Goal: Task Accomplishment & Management: Use online tool/utility

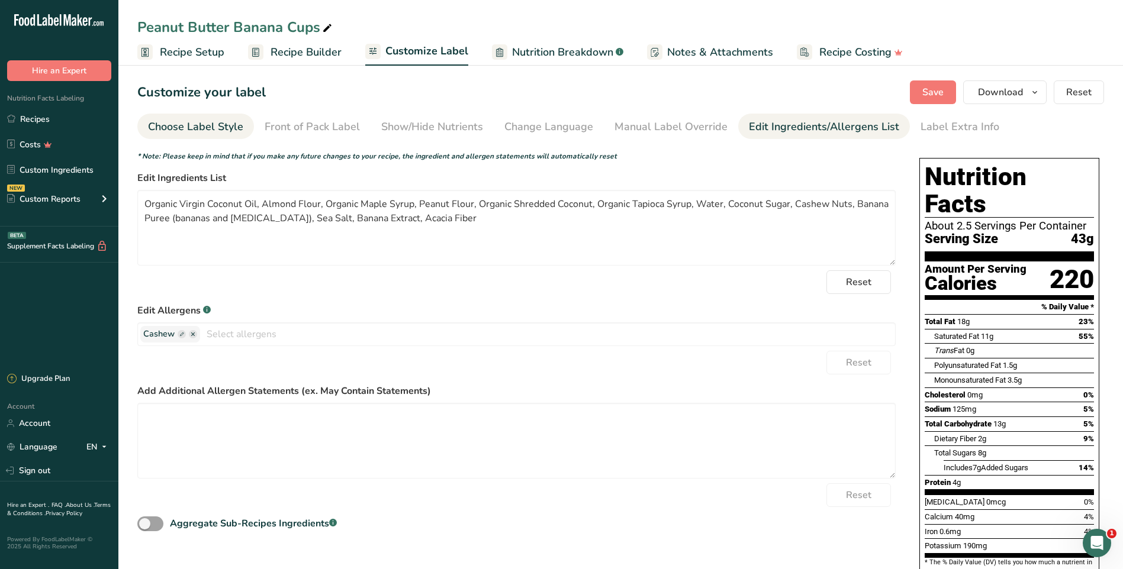
drag, startPoint x: 533, startPoint y: 128, endPoint x: 207, endPoint y: 125, distance: 325.6
click at [533, 128] on div "Change Language" at bounding box center [548, 127] width 89 height 16
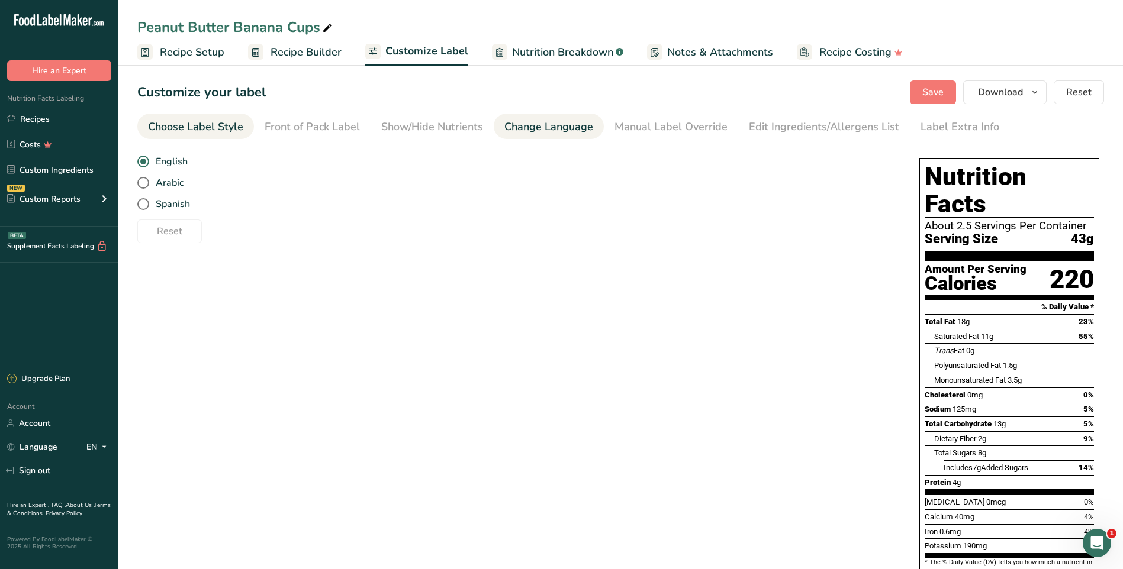
click at [207, 125] on div "Choose Label Style" at bounding box center [195, 127] width 95 height 16
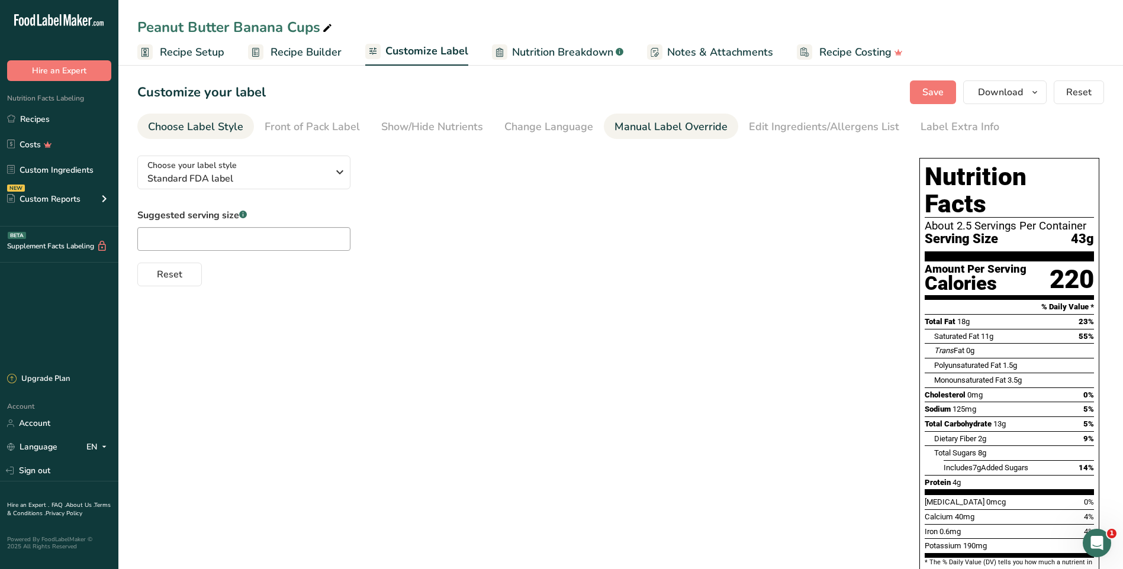
click at [642, 118] on link "Manual Label Override" at bounding box center [670, 127] width 113 height 27
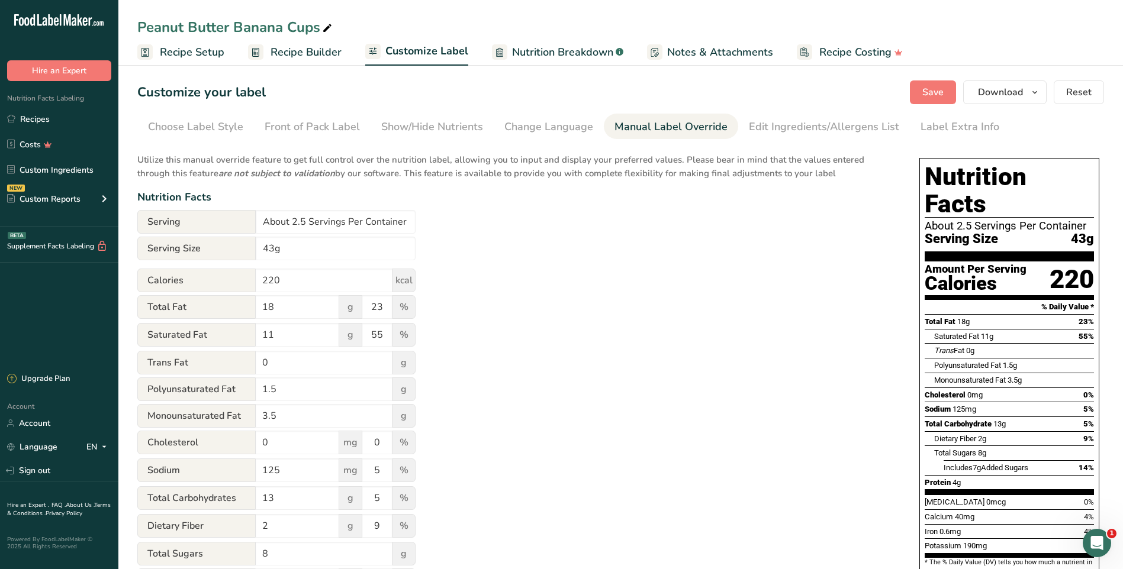
click at [649, 126] on div "Manual Label Override" at bounding box center [670, 127] width 113 height 16
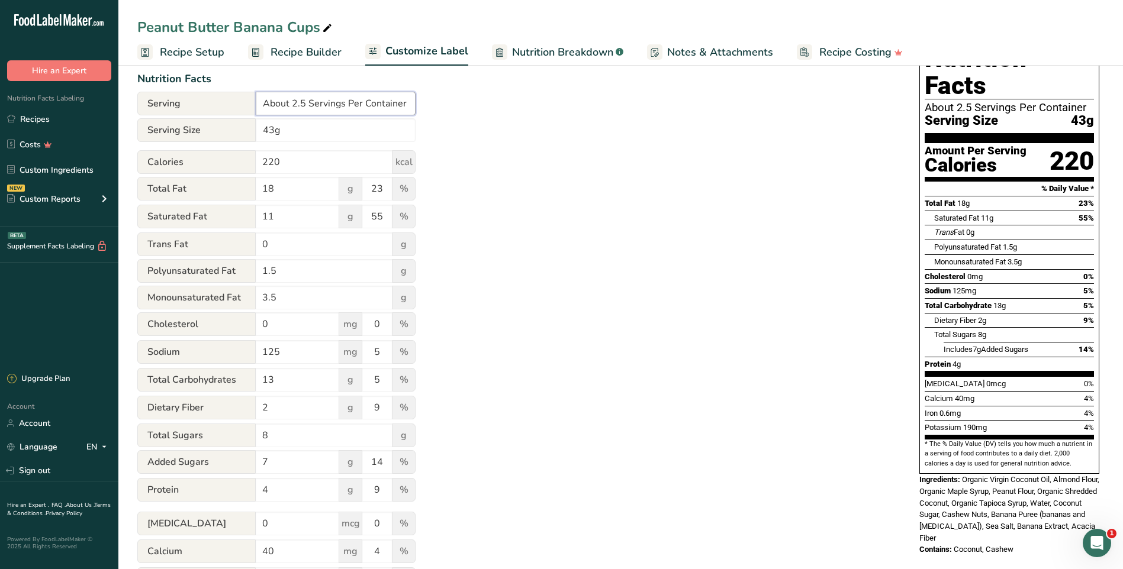
click at [302, 104] on input "About 2.5 Servings Per Container" at bounding box center [336, 104] width 160 height 24
drag, startPoint x: 304, startPoint y: 102, endPoint x: 208, endPoint y: 101, distance: 95.3
click at [208, 101] on div "Serving About 2.5 Servings Per Container" at bounding box center [276, 104] width 278 height 24
type input "1 Servings Per Container"
click at [263, 133] on input "43g" at bounding box center [336, 130] width 160 height 24
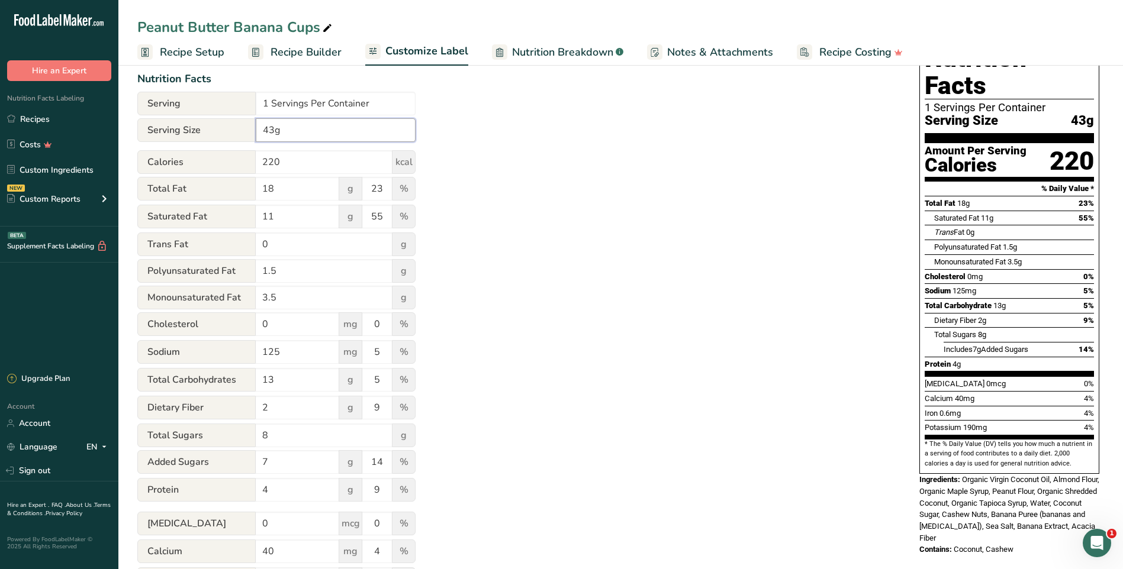
click at [300, 133] on input "43g" at bounding box center [336, 130] width 160 height 24
click at [620, 165] on div "Utilize this manual override feature to get full control over the nutrition lab…" at bounding box center [516, 338] width 758 height 620
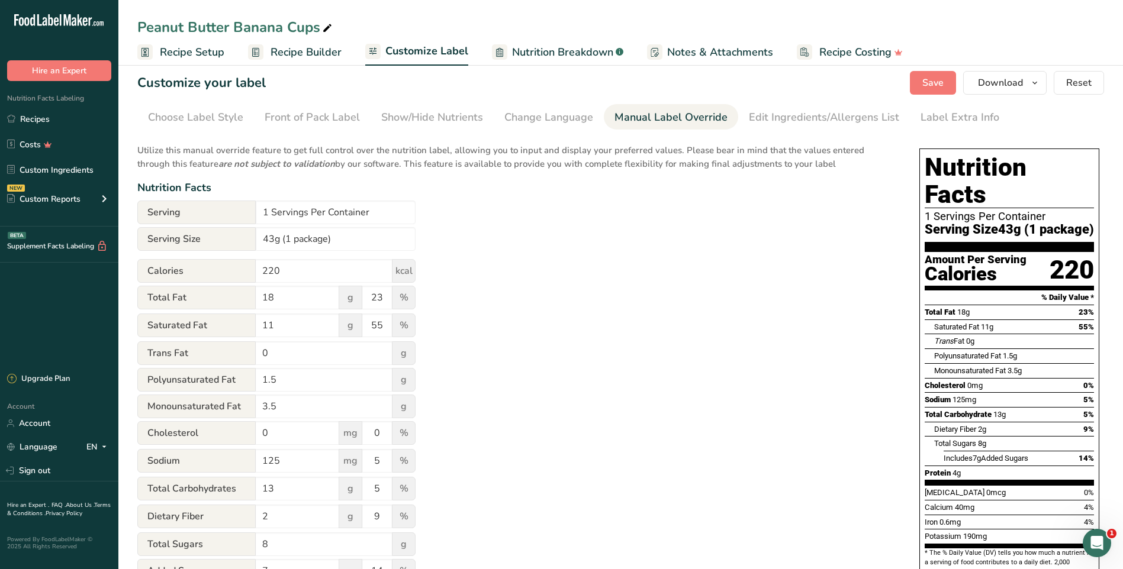
scroll to position [0, 0]
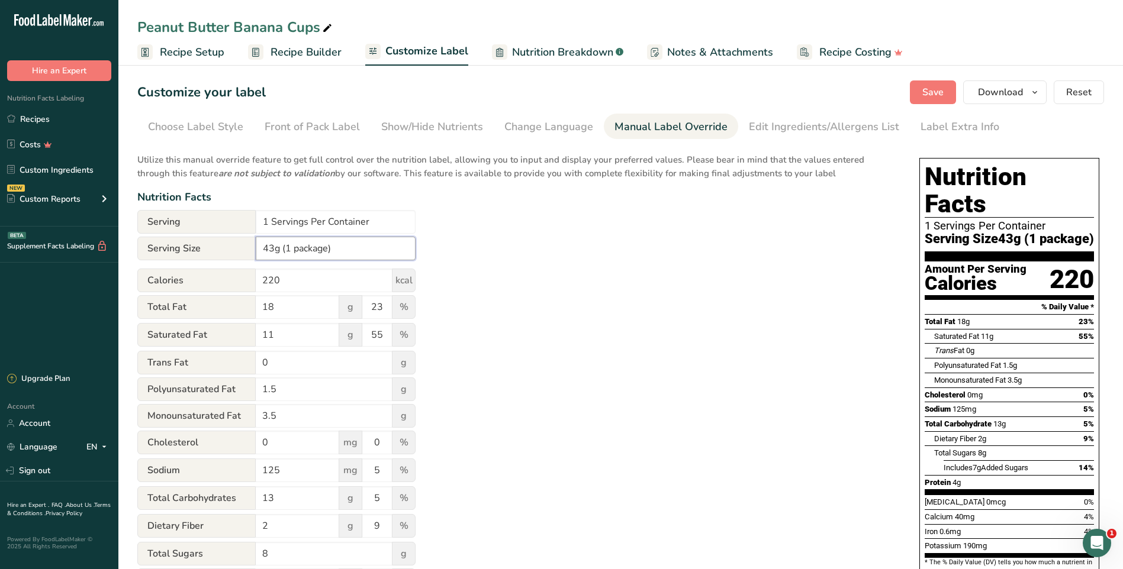
drag, startPoint x: 343, startPoint y: 250, endPoint x: 277, endPoint y: 254, distance: 65.8
click at [277, 254] on input "43g (1 package)" at bounding box center [336, 249] width 160 height 24
type input "43g"
click at [368, 219] on input "1 Servings Per Container" at bounding box center [336, 222] width 160 height 24
type input "1 Serving Per Package"
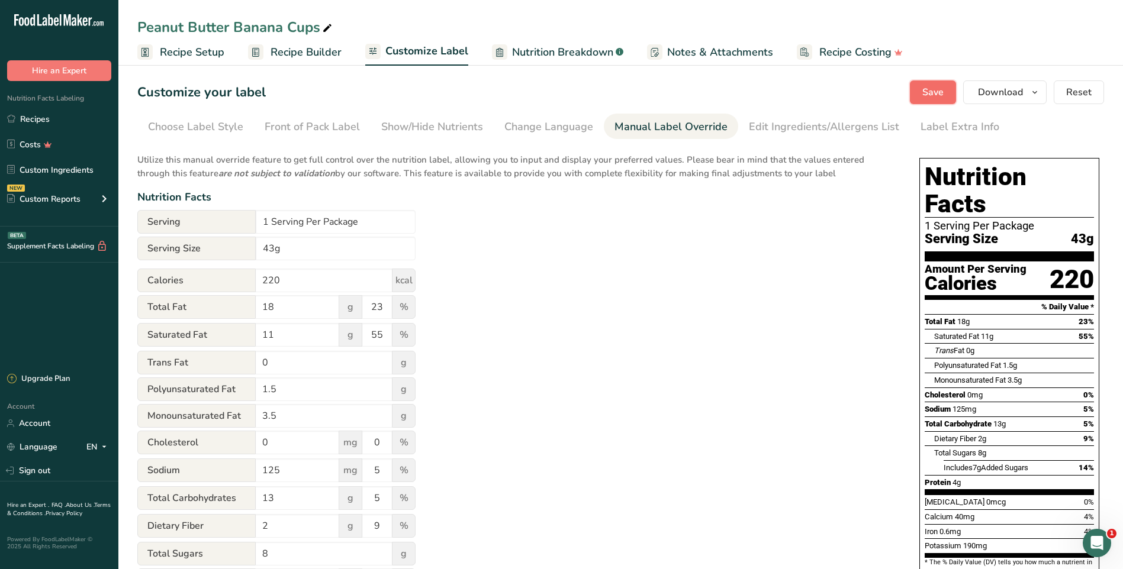
click at [936, 90] on span "Save" at bounding box center [932, 92] width 21 height 14
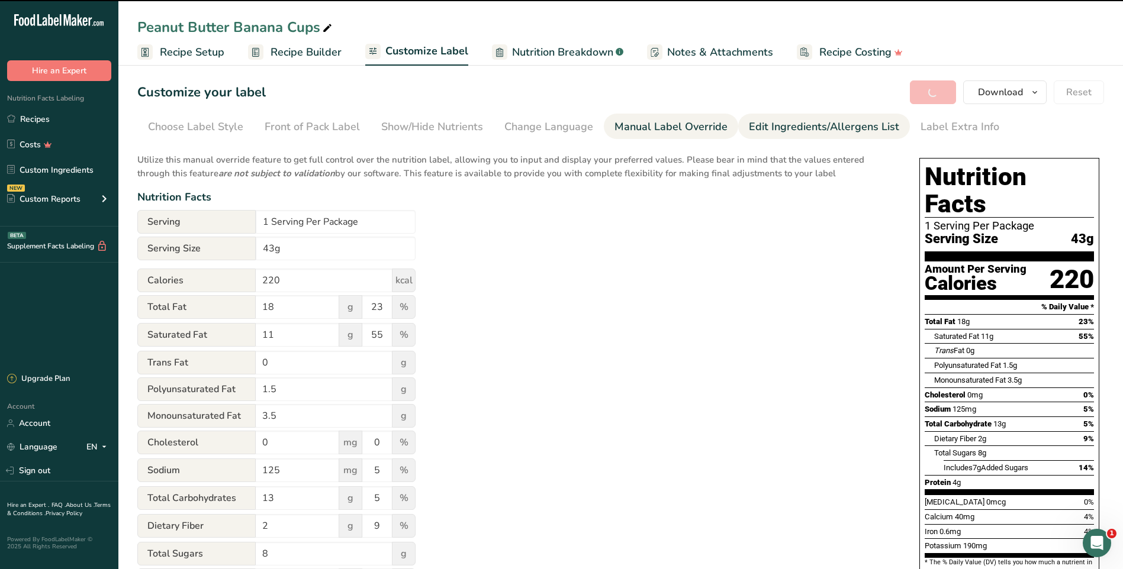
click at [804, 128] on div "Edit Ingredients/Allergens List" at bounding box center [824, 127] width 150 height 16
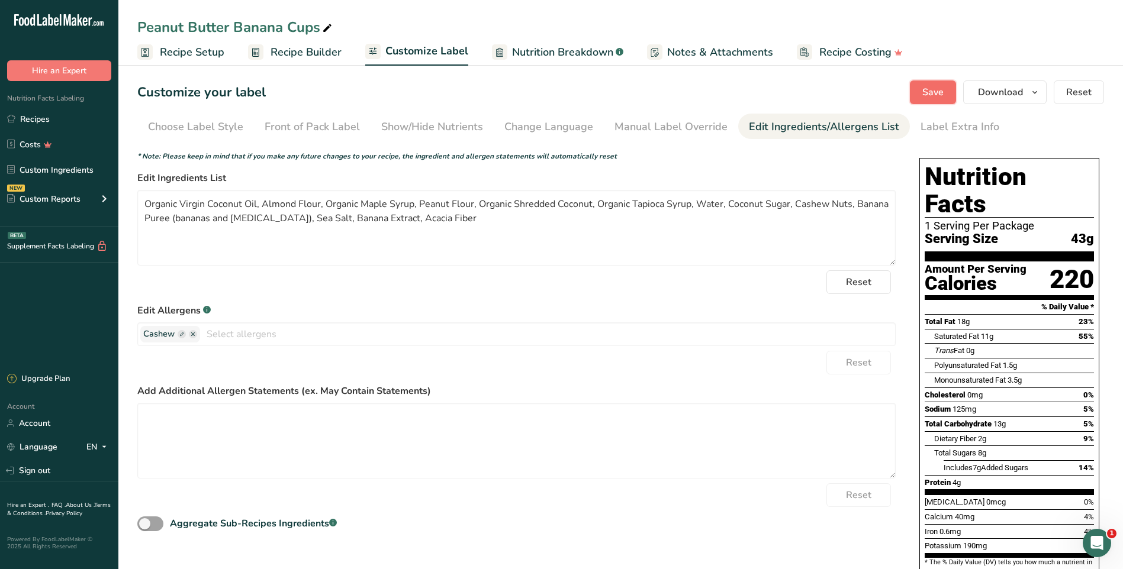
click at [948, 92] on button "Save" at bounding box center [933, 93] width 46 height 24
click at [1030, 89] on span "button" at bounding box center [1035, 92] width 14 height 14
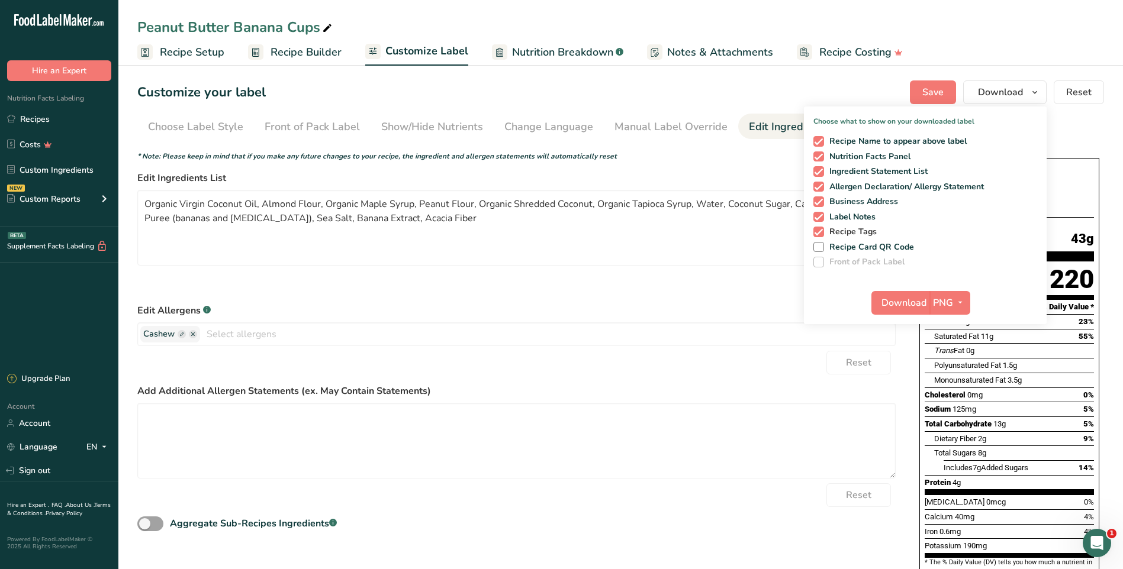
click at [818, 235] on span at bounding box center [818, 232] width 11 height 11
click at [818, 235] on input "Recipe Tags" at bounding box center [817, 232] width 8 height 8
checkbox input "false"
click at [817, 217] on span at bounding box center [818, 217] width 11 height 11
click at [817, 217] on input "Label Notes" at bounding box center [817, 217] width 8 height 8
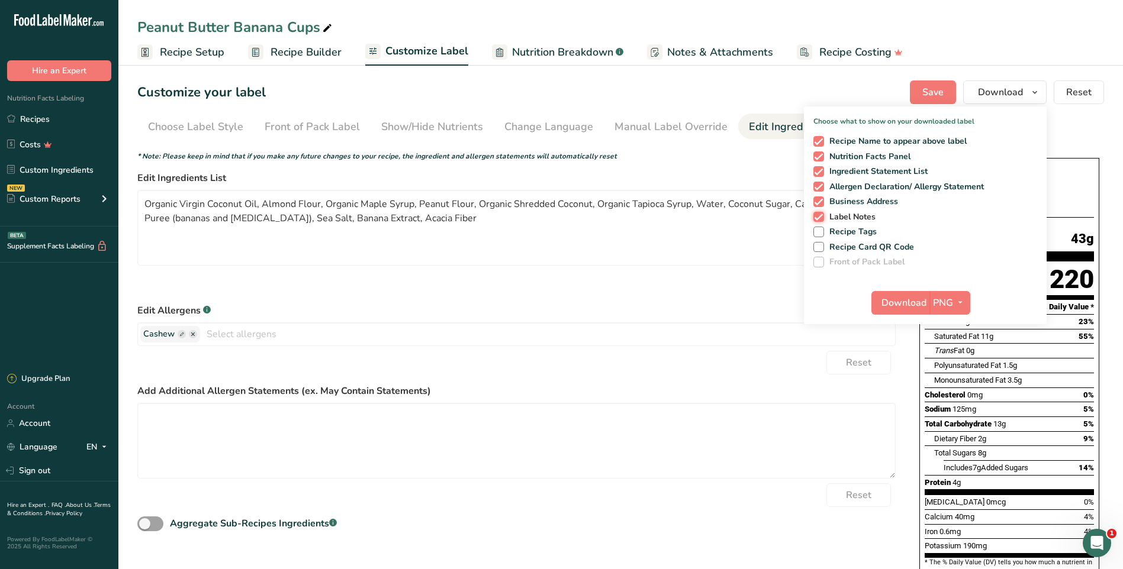
checkbox input "false"
click at [819, 203] on span at bounding box center [818, 202] width 11 height 11
click at [819, 203] on input "Business Address" at bounding box center [817, 202] width 8 height 8
checkbox input "false"
click at [958, 299] on icon "button" at bounding box center [959, 302] width 9 height 15
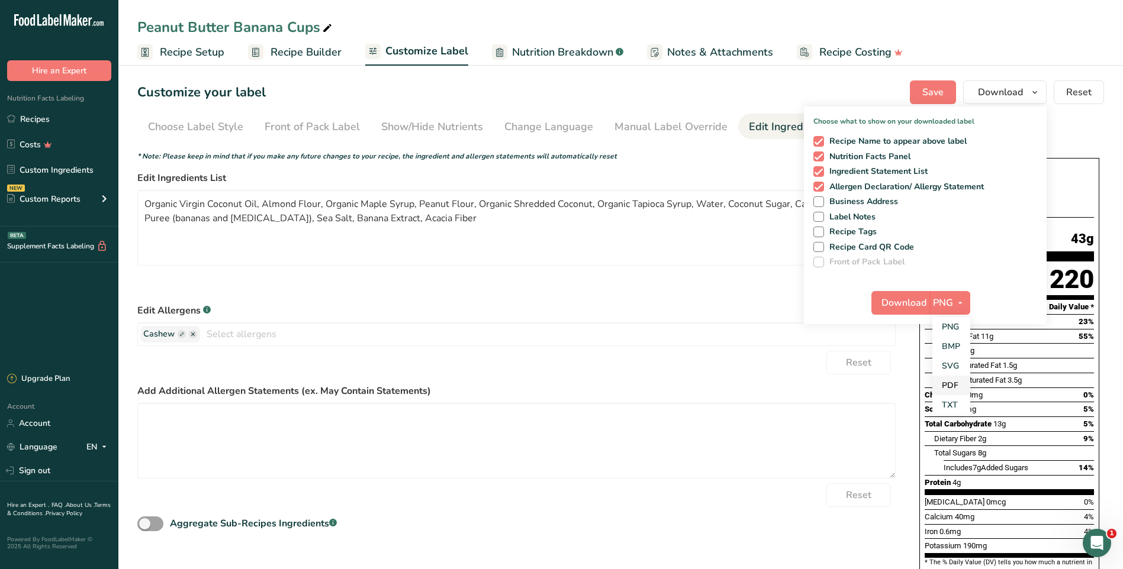
click at [957, 389] on link "PDF" at bounding box center [951, 386] width 38 height 20
click at [903, 305] on span "Download" at bounding box center [904, 303] width 45 height 14
